Goal: Information Seeking & Learning: Learn about a topic

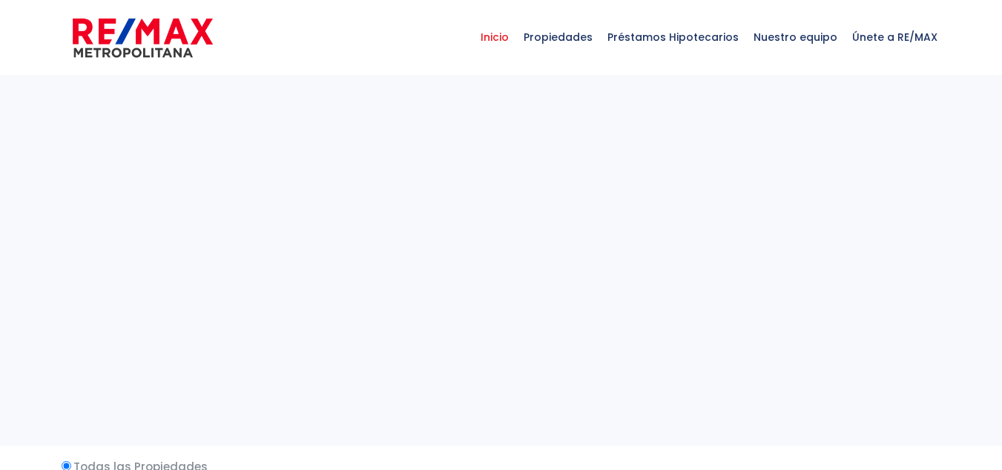
select select
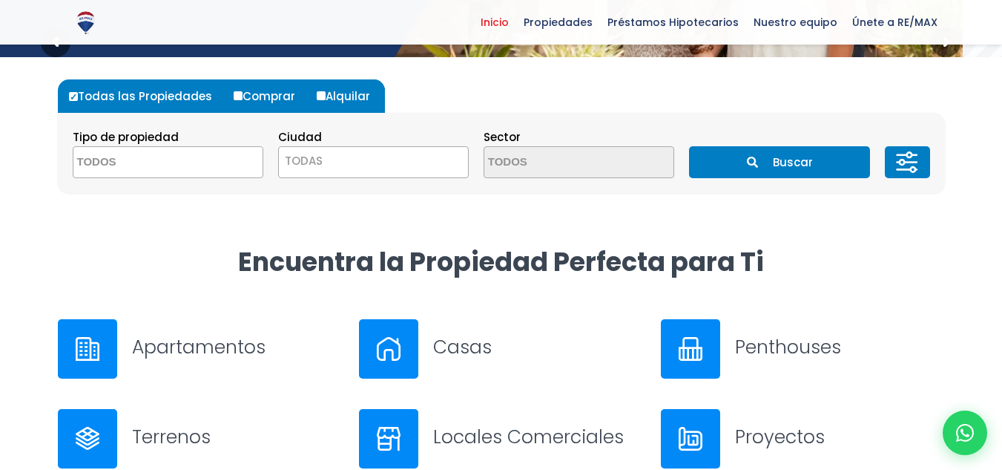
scroll to position [381, 0]
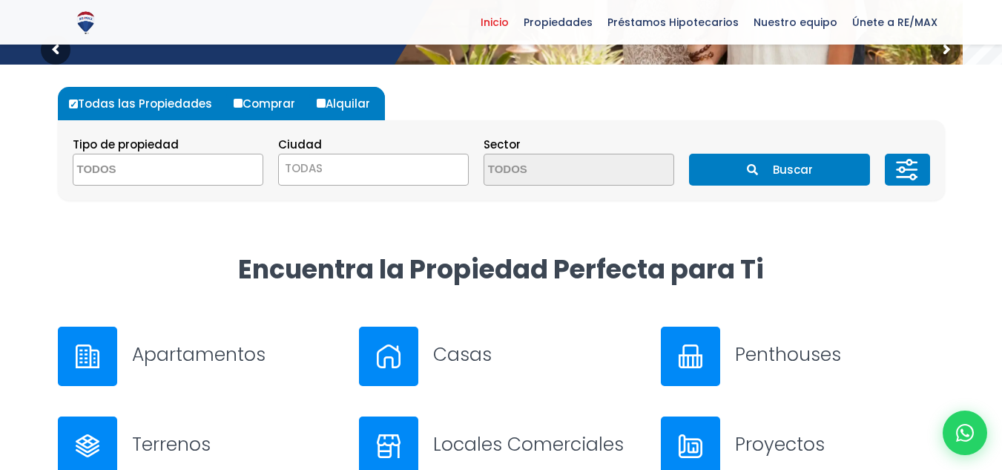
click at [773, 180] on button "Buscar" at bounding box center [779, 170] width 181 height 32
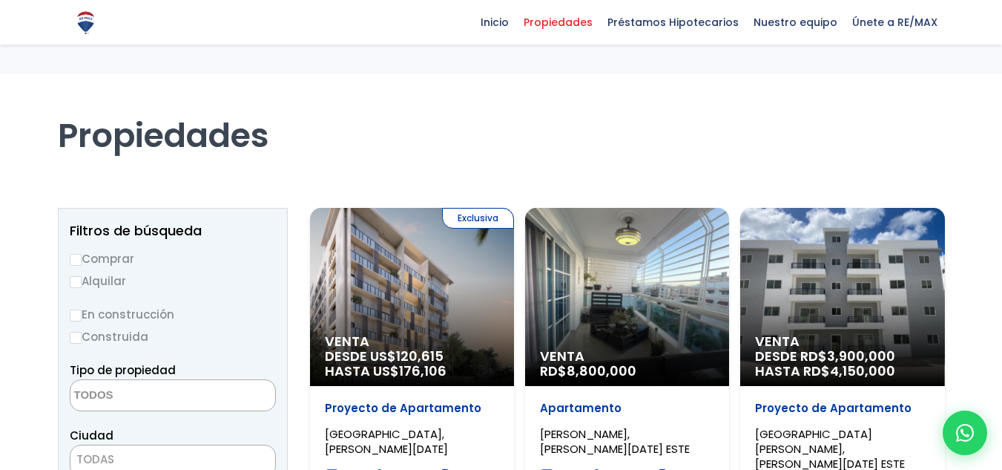
select select
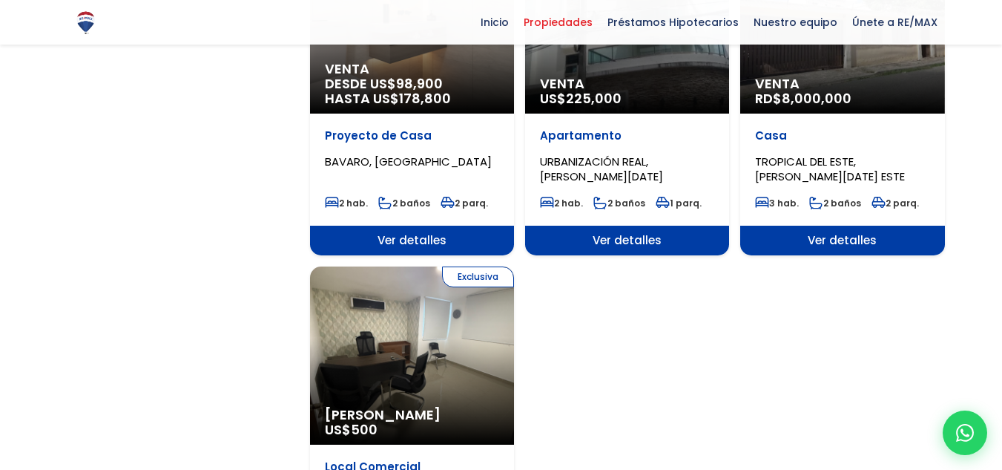
scroll to position [1632, 0]
